Goal: Find specific page/section: Find specific page/section

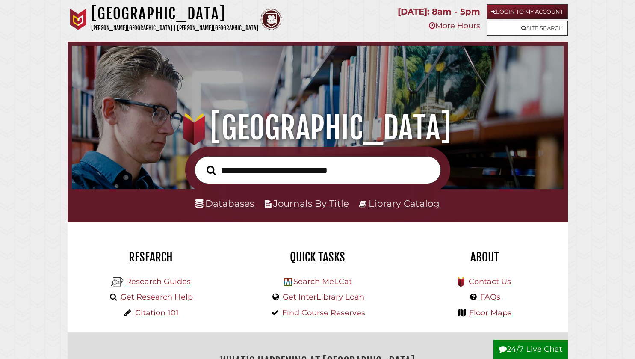
scroll to position [278, 487]
click at [239, 203] on link "Databases" at bounding box center [224, 202] width 59 height 11
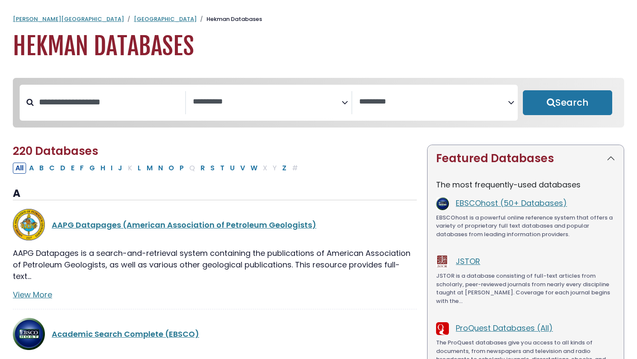
select select "Database Subject Filter"
select select "Database Vendors Filter"
click at [172, 169] on button "O" at bounding box center [171, 167] width 11 height 11
select select "Database Subject Filter"
select select "Database Vendors Filter"
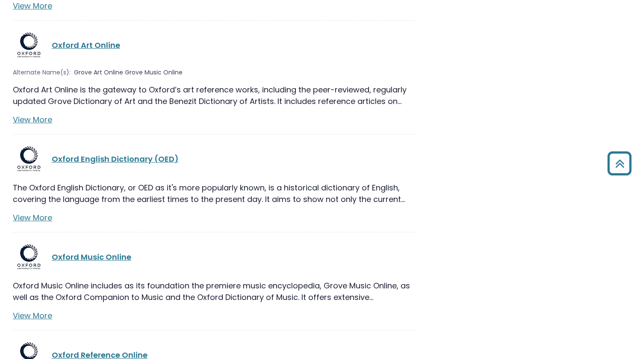
scroll to position [570, 0]
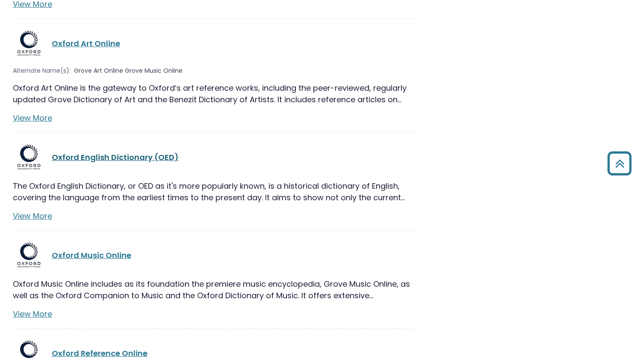
click at [95, 157] on link "Oxford English Dictionary (OED)" at bounding box center [115, 157] width 127 height 11
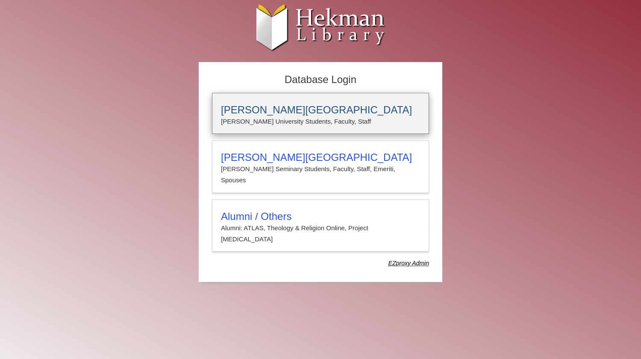
type input "********"
click at [267, 119] on p "Calvin University Students, Faculty, Staff" at bounding box center [320, 121] width 199 height 11
